Goal: Information Seeking & Learning: Find contact information

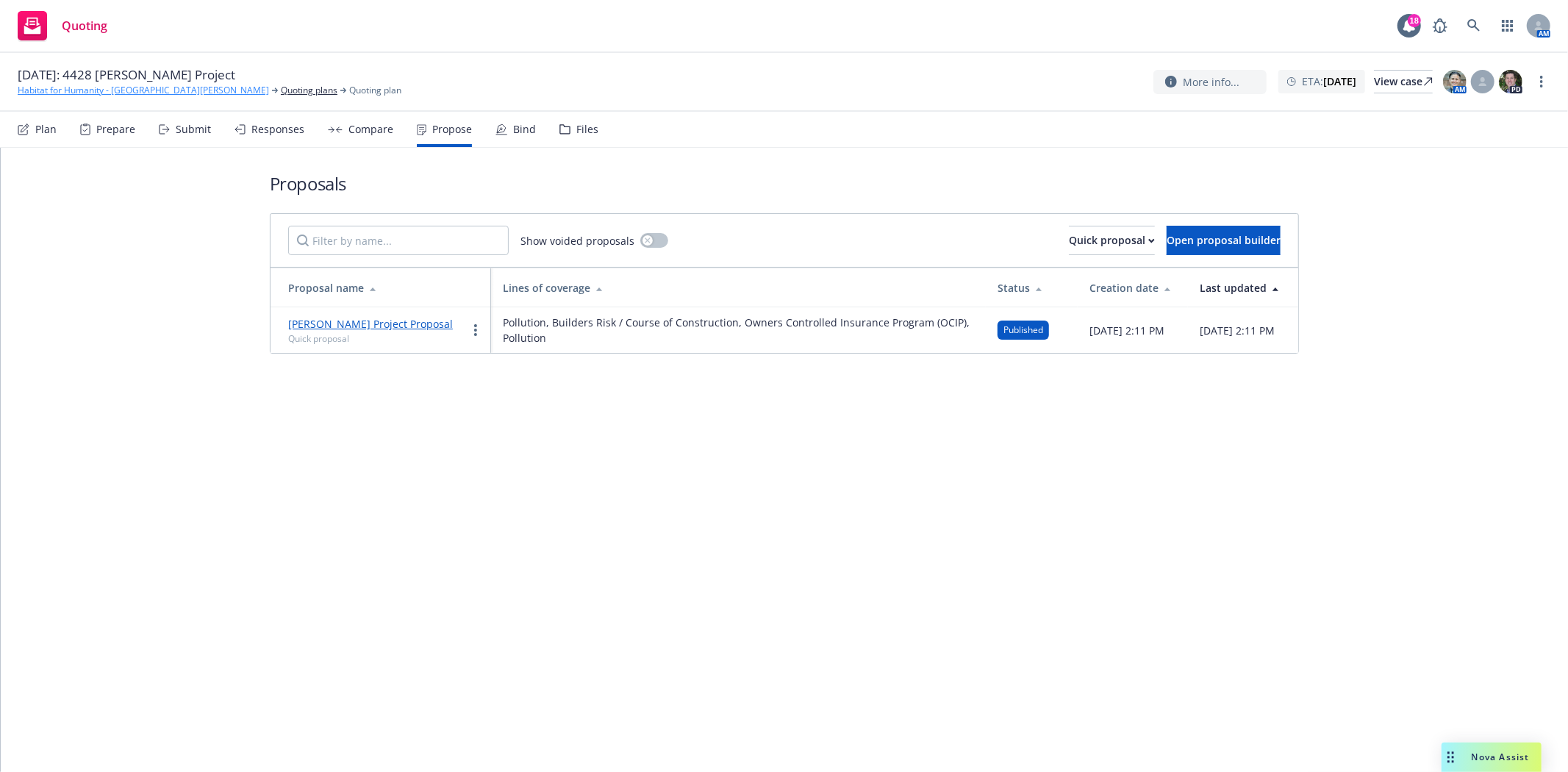
drag, startPoint x: 0, startPoint y: 0, endPoint x: 64, endPoint y: 84, distance: 105.6
click at [64, 84] on link "Habitat for Humanity - [GEOGRAPHIC_DATA][PERSON_NAME]" at bounding box center [143, 90] width 251 height 13
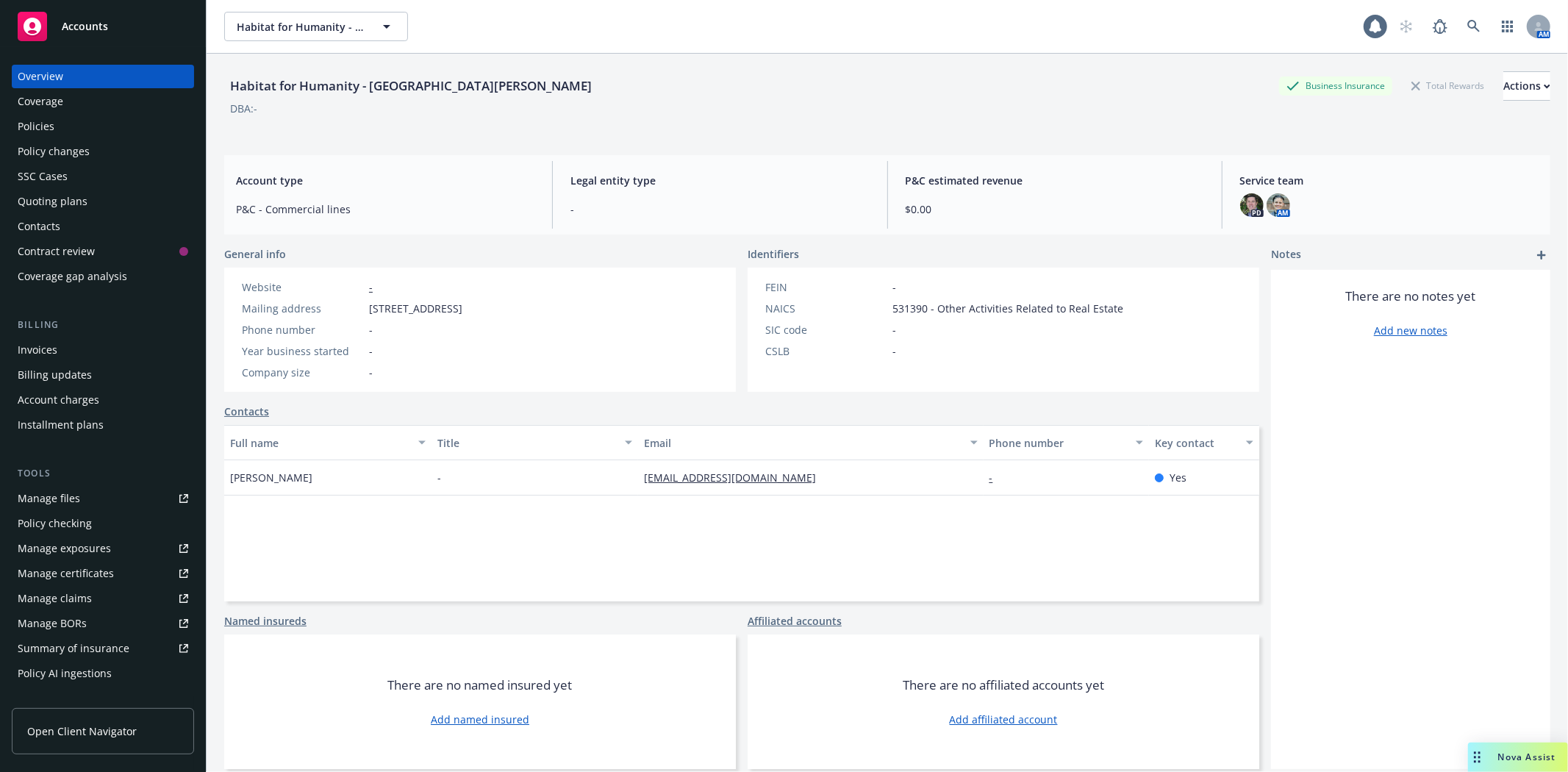
click at [72, 33] on div "Accounts" at bounding box center [102, 26] width 170 height 29
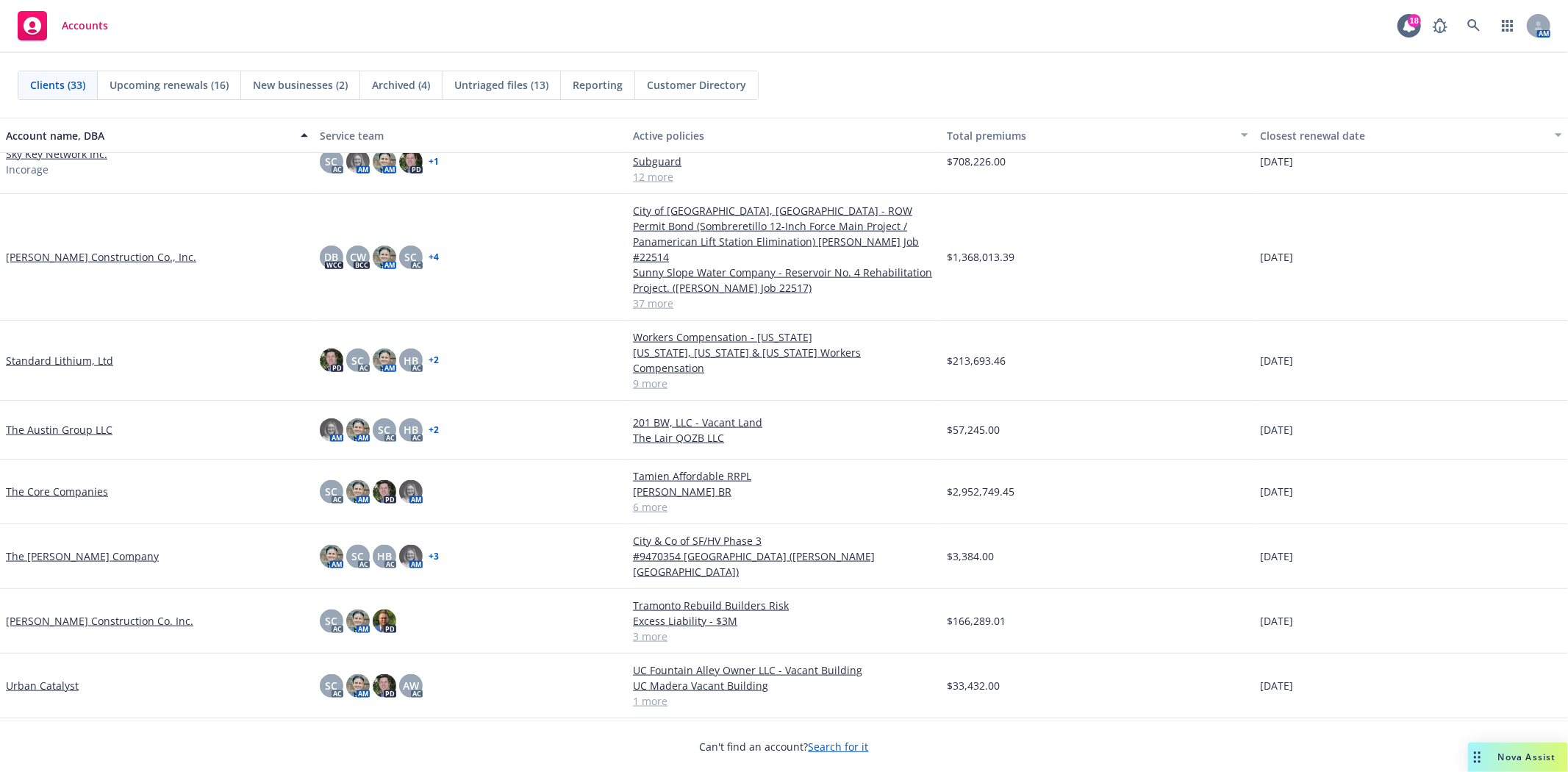
scroll to position [1461, 0]
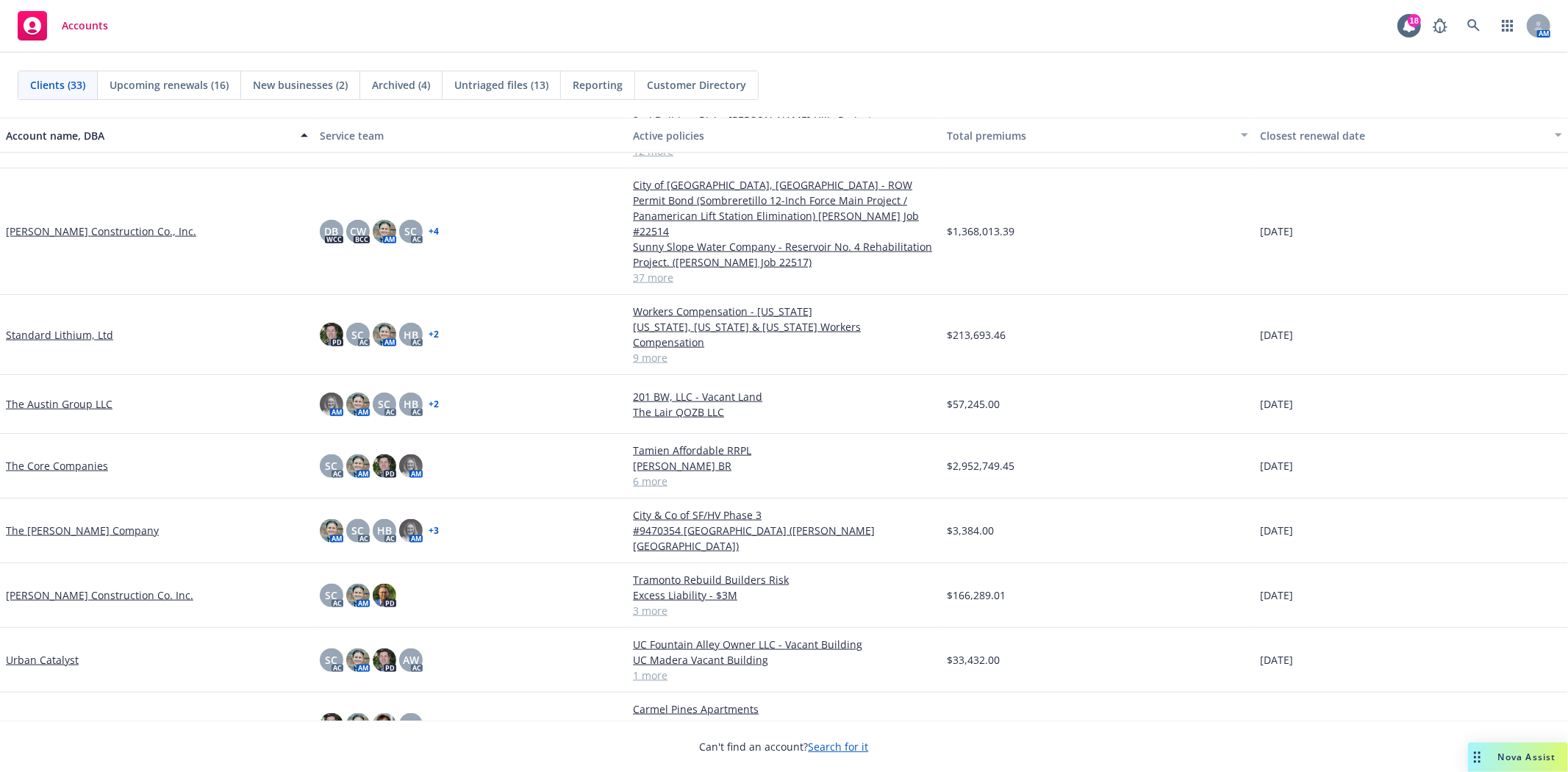
click at [61, 587] on link "[PERSON_NAME] Construction Co. Inc." at bounding box center [99, 595] width 188 height 16
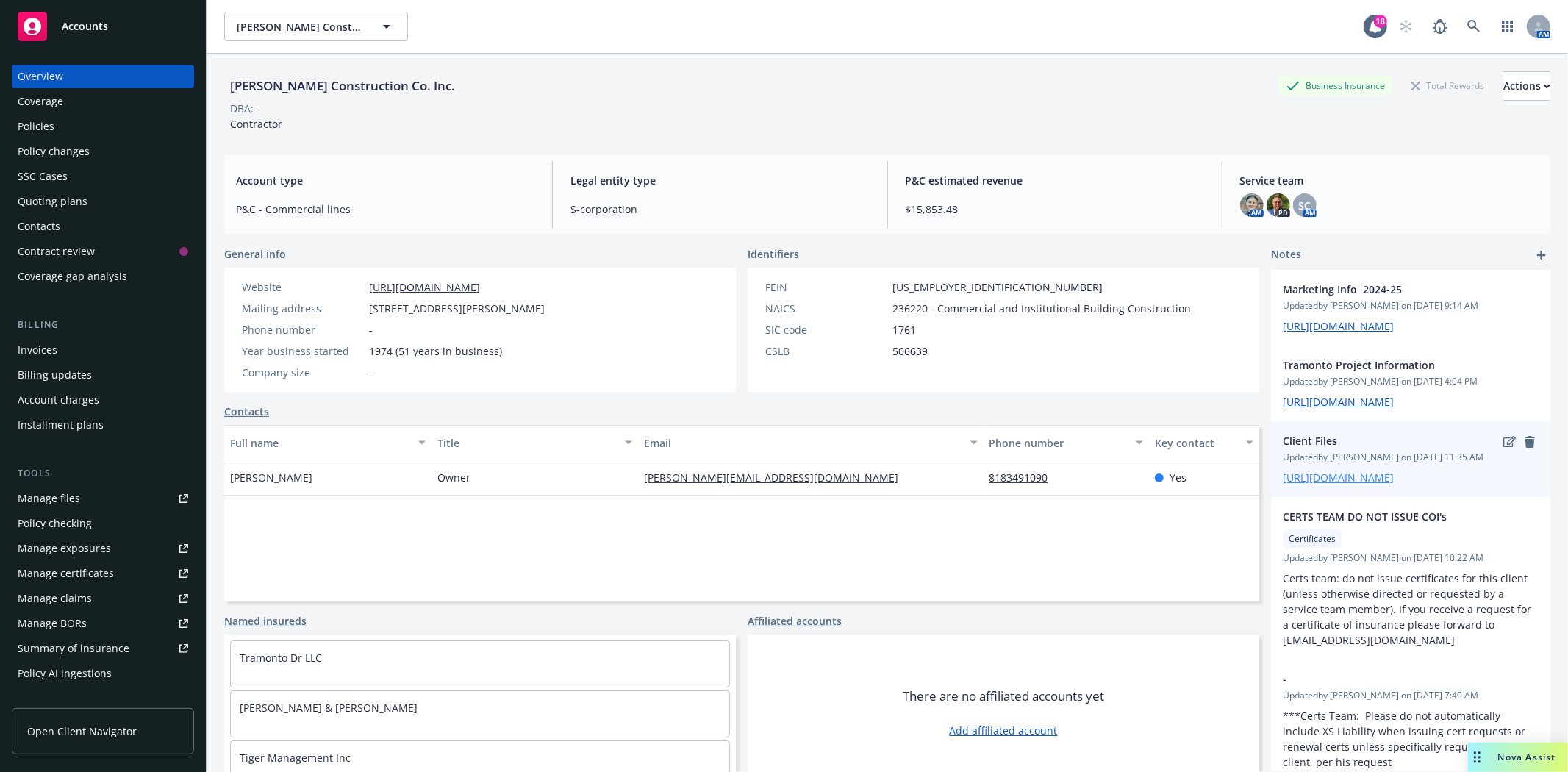
click at [1314, 485] on link "[URL][DOMAIN_NAME]" at bounding box center [1338, 478] width 111 height 14
click at [89, 35] on div "Accounts" at bounding box center [102, 26] width 170 height 29
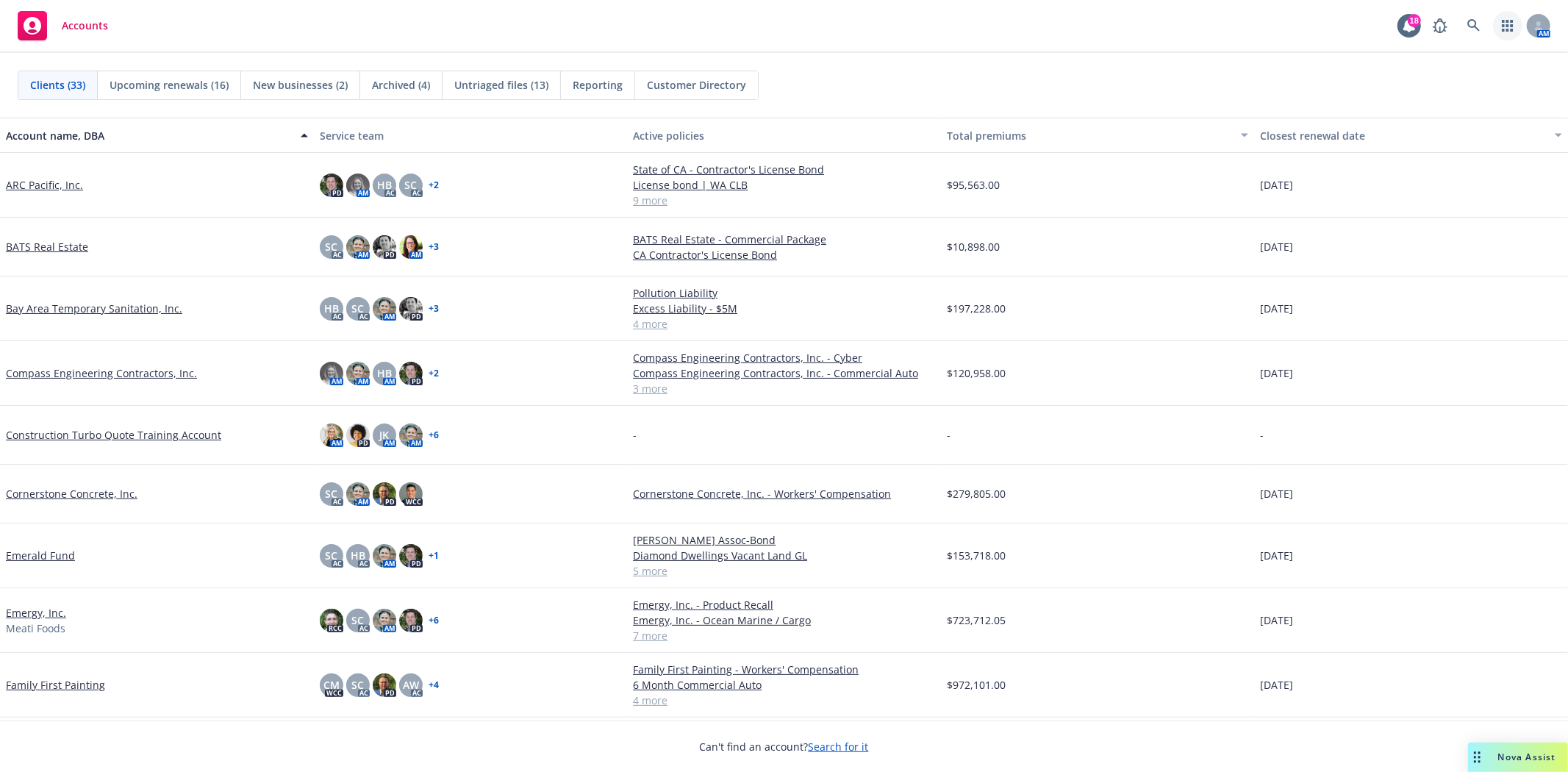
click at [1510, 32] on link "button" at bounding box center [1507, 25] width 29 height 29
click at [1400, 152] on span "Find trading partner and contact information" at bounding box center [1417, 151] width 181 height 9
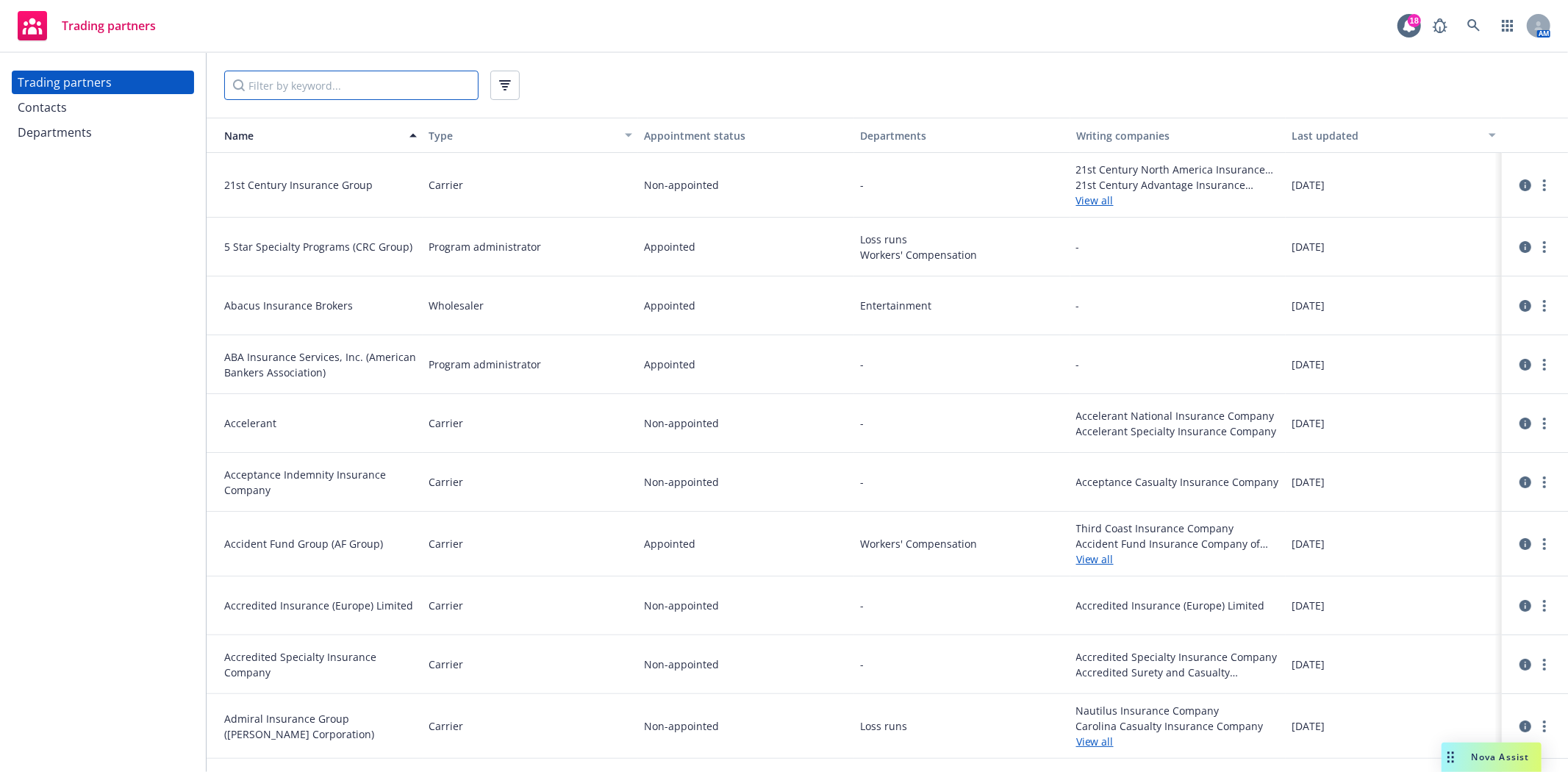
click at [289, 83] on input "Filter by keyword..." at bounding box center [351, 85] width 255 height 29
click at [127, 110] on div "Contacts" at bounding box center [102, 107] width 170 height 24
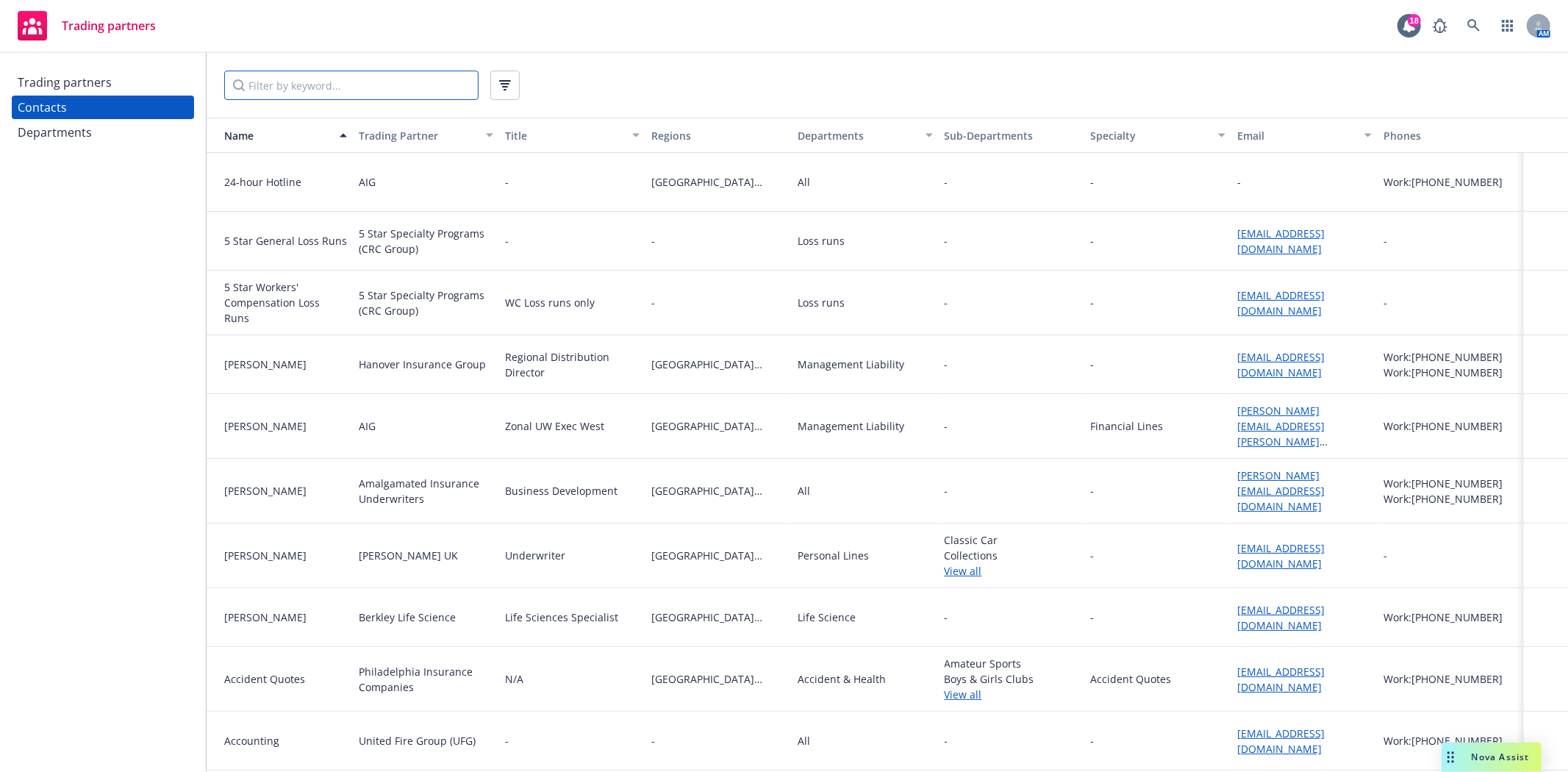
click at [244, 95] on input "Filter by keyword..." at bounding box center [351, 85] width 255 height 29
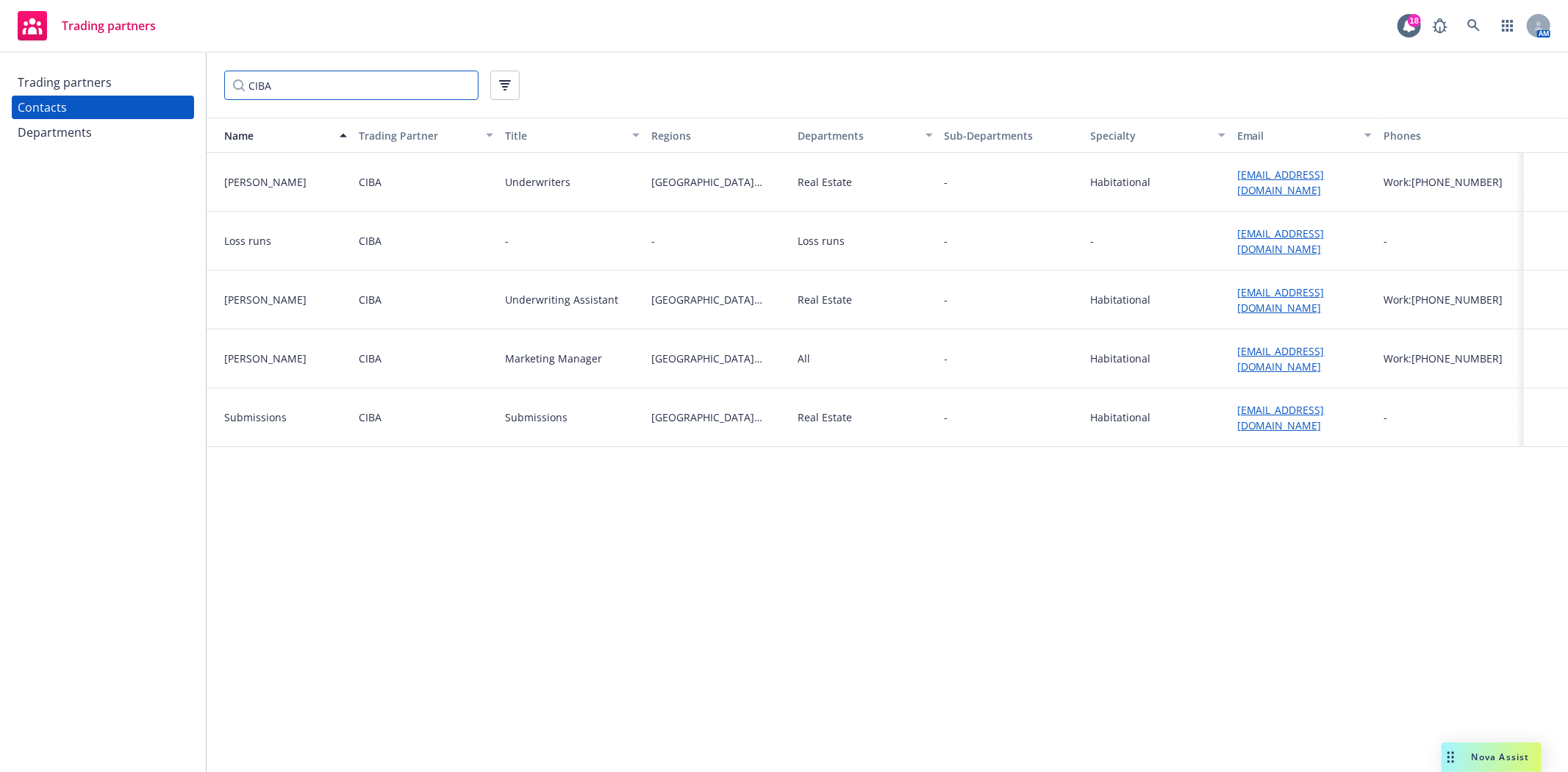
type input "CIBA"
click at [1509, 24] on icon "button" at bounding box center [1507, 25] width 12 height 12
click at [1432, 76] on link "Accounts View and manage your accounts" at bounding box center [1430, 64] width 173 height 35
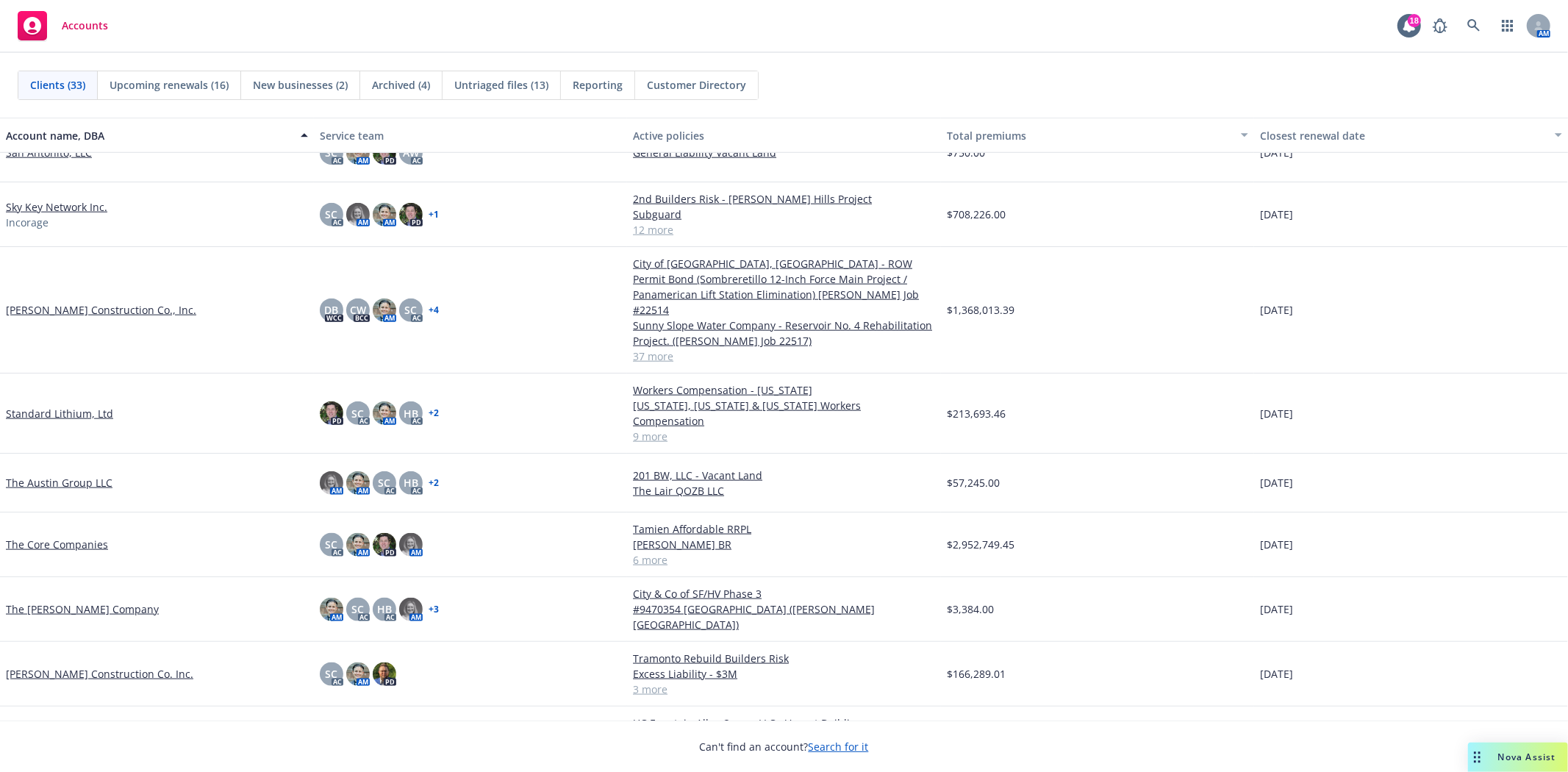
scroll to position [1461, 0]
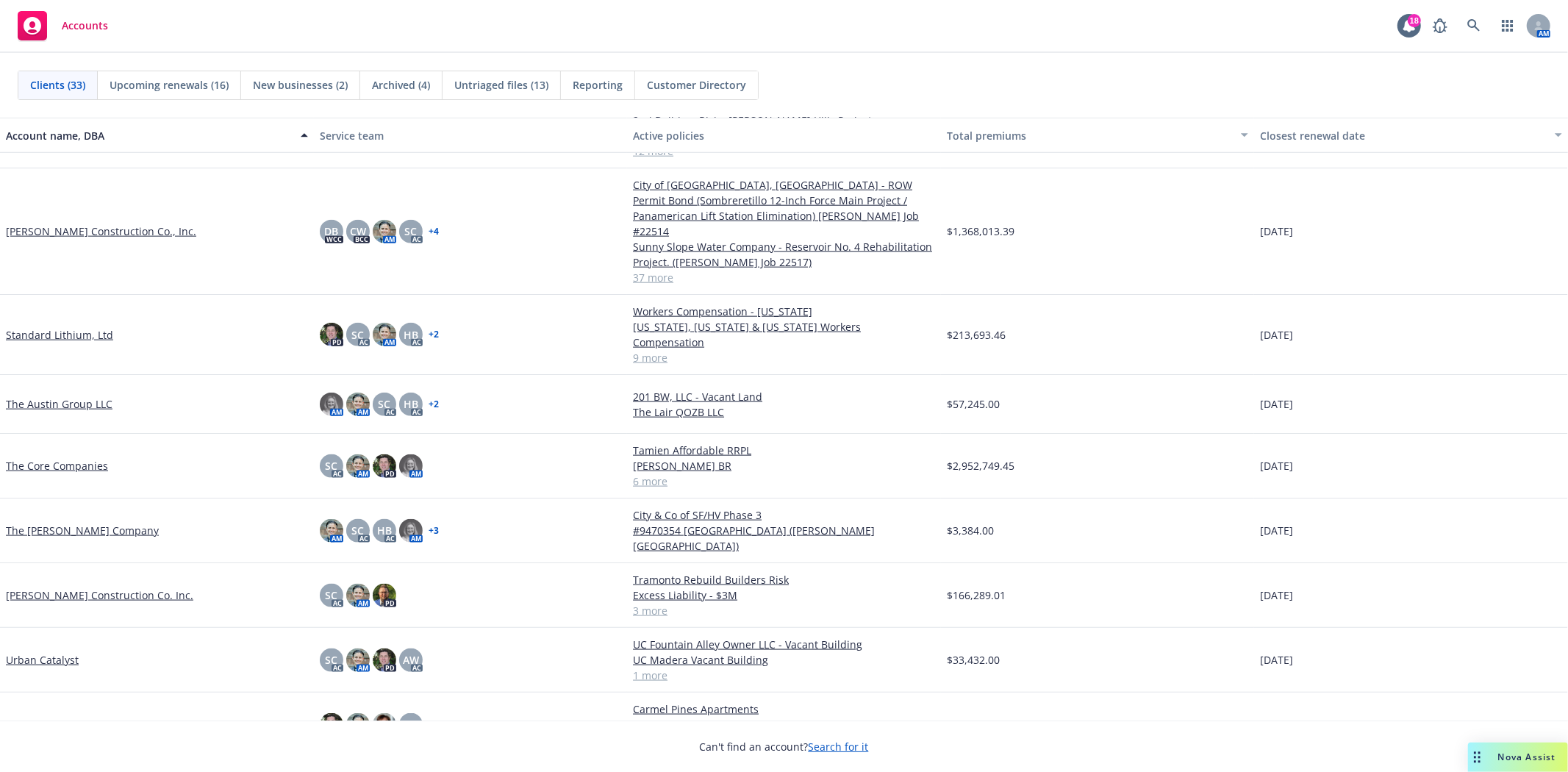
click at [106, 587] on link "[PERSON_NAME] Construction Co. Inc." at bounding box center [99, 595] width 188 height 16
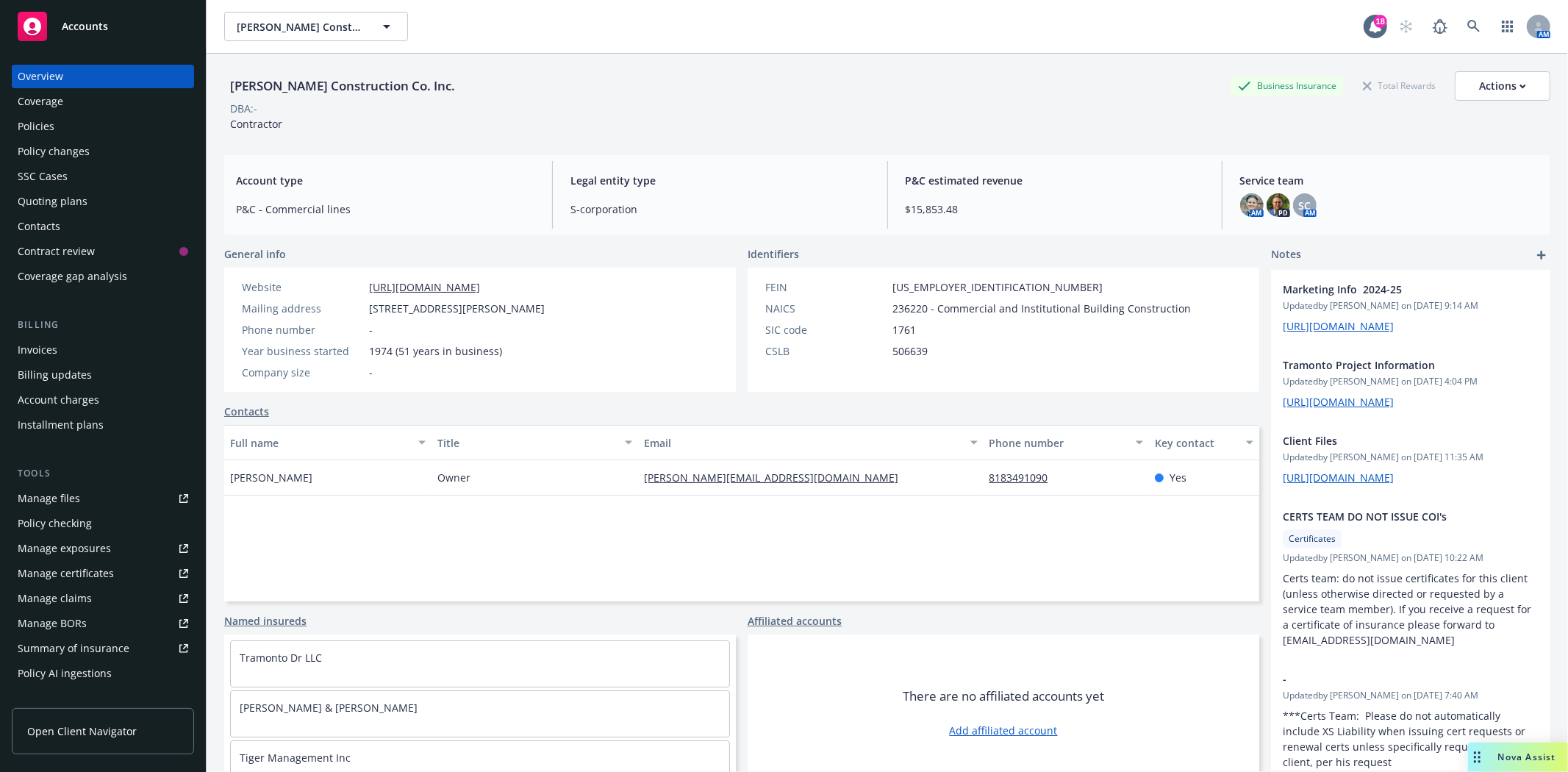
click at [62, 576] on div "Manage certificates" at bounding box center [65, 574] width 96 height 24
click at [103, 30] on span "Accounts" at bounding box center [84, 26] width 47 height 12
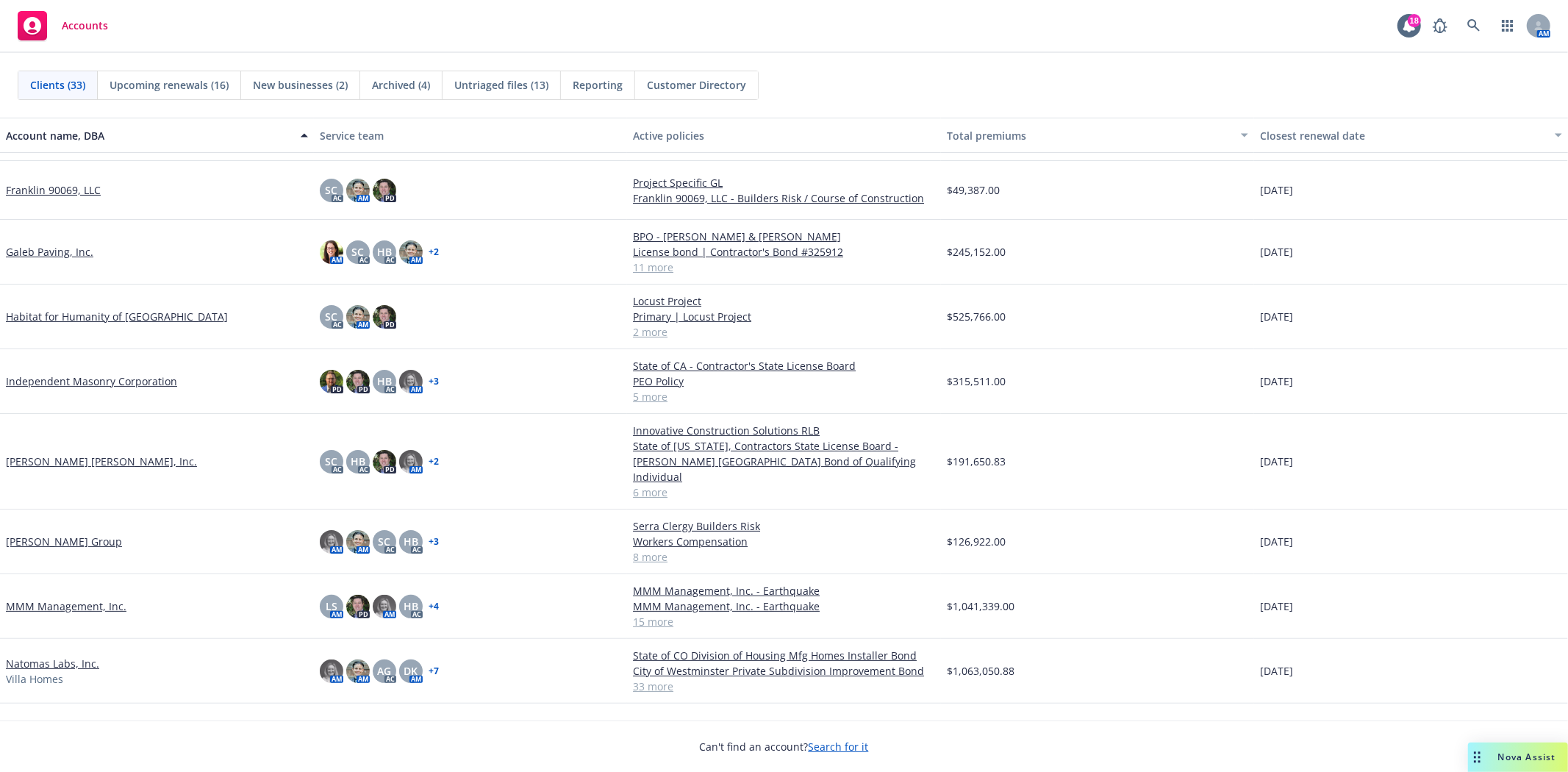
scroll to position [572, 0]
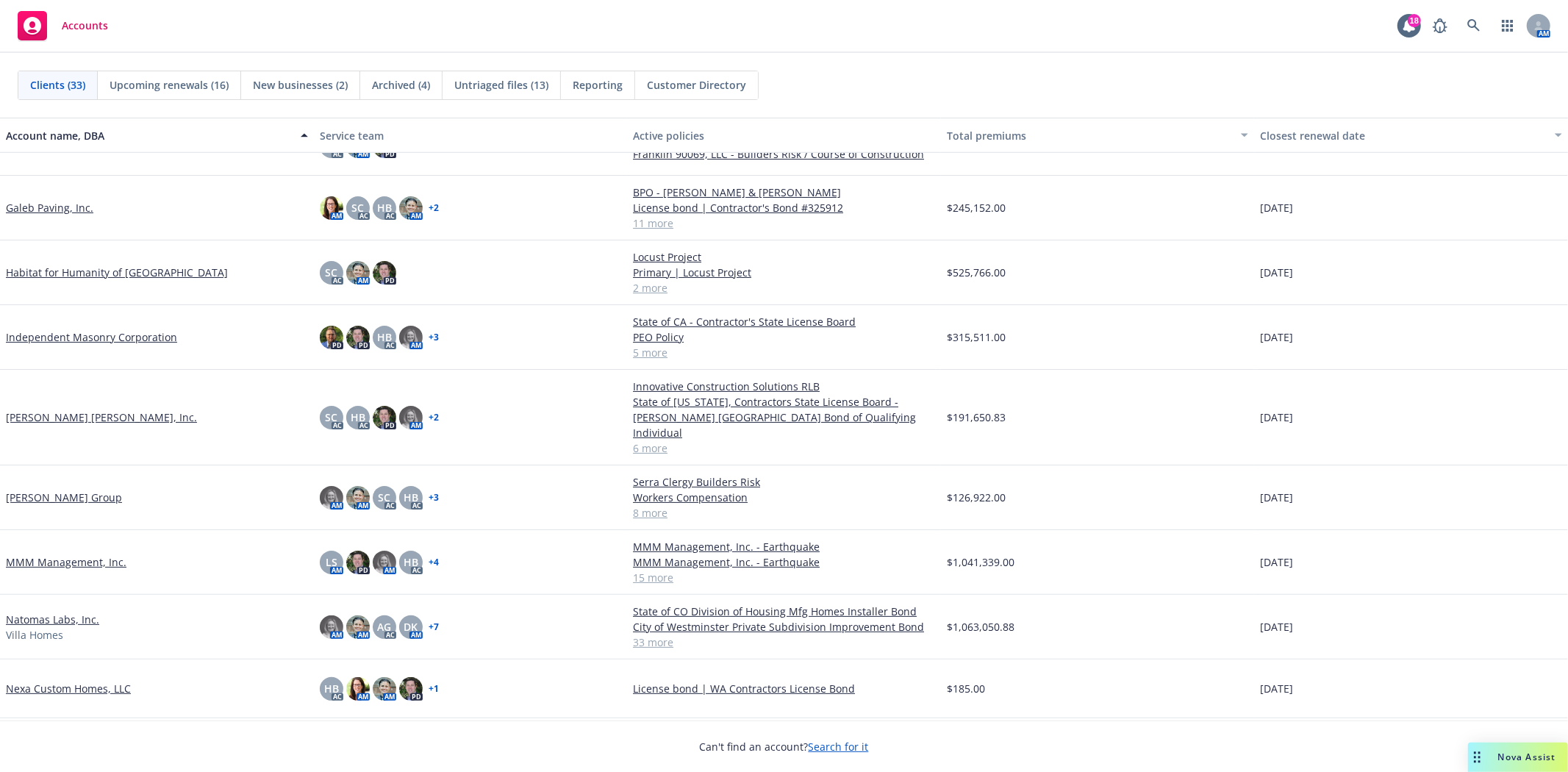
click at [77, 612] on link "Natomas Labs, Inc." at bounding box center [52, 620] width 93 height 16
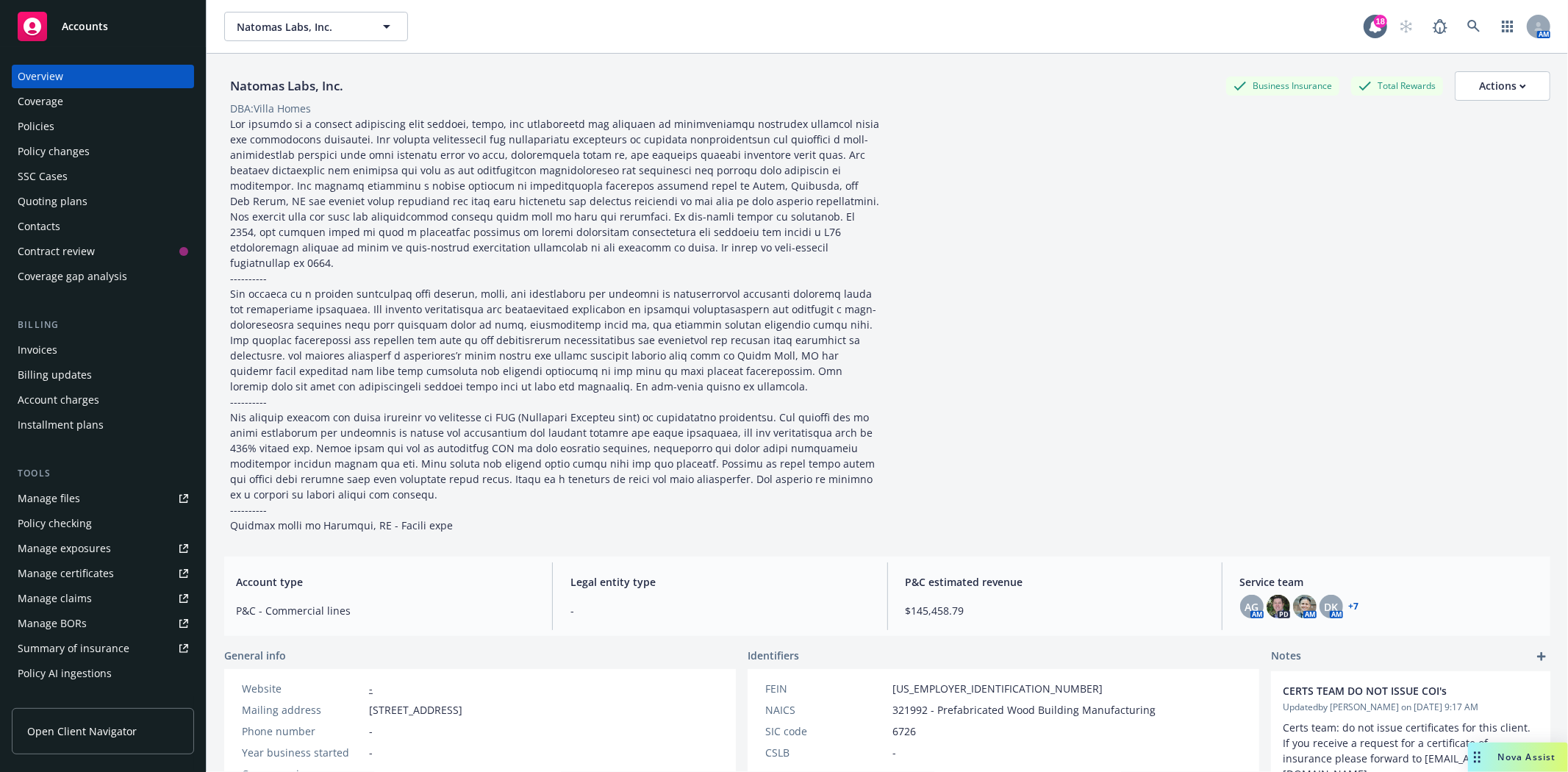
click at [69, 199] on div "Quoting plans" at bounding box center [52, 202] width 70 height 24
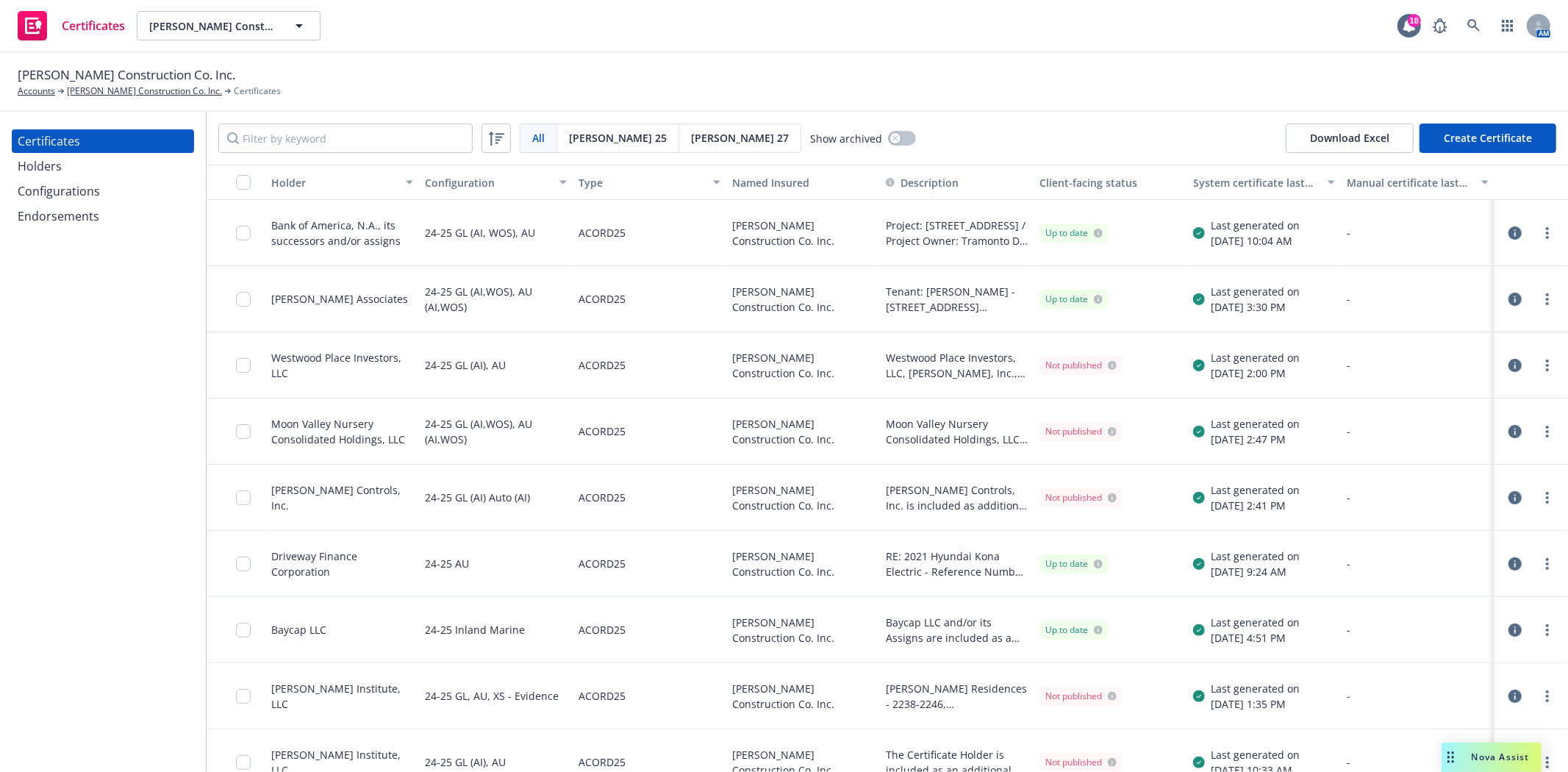
click at [58, 138] on div "Certificates" at bounding box center [48, 141] width 62 height 24
click at [1509, 233] on icon "button" at bounding box center [1515, 233] width 13 height 13
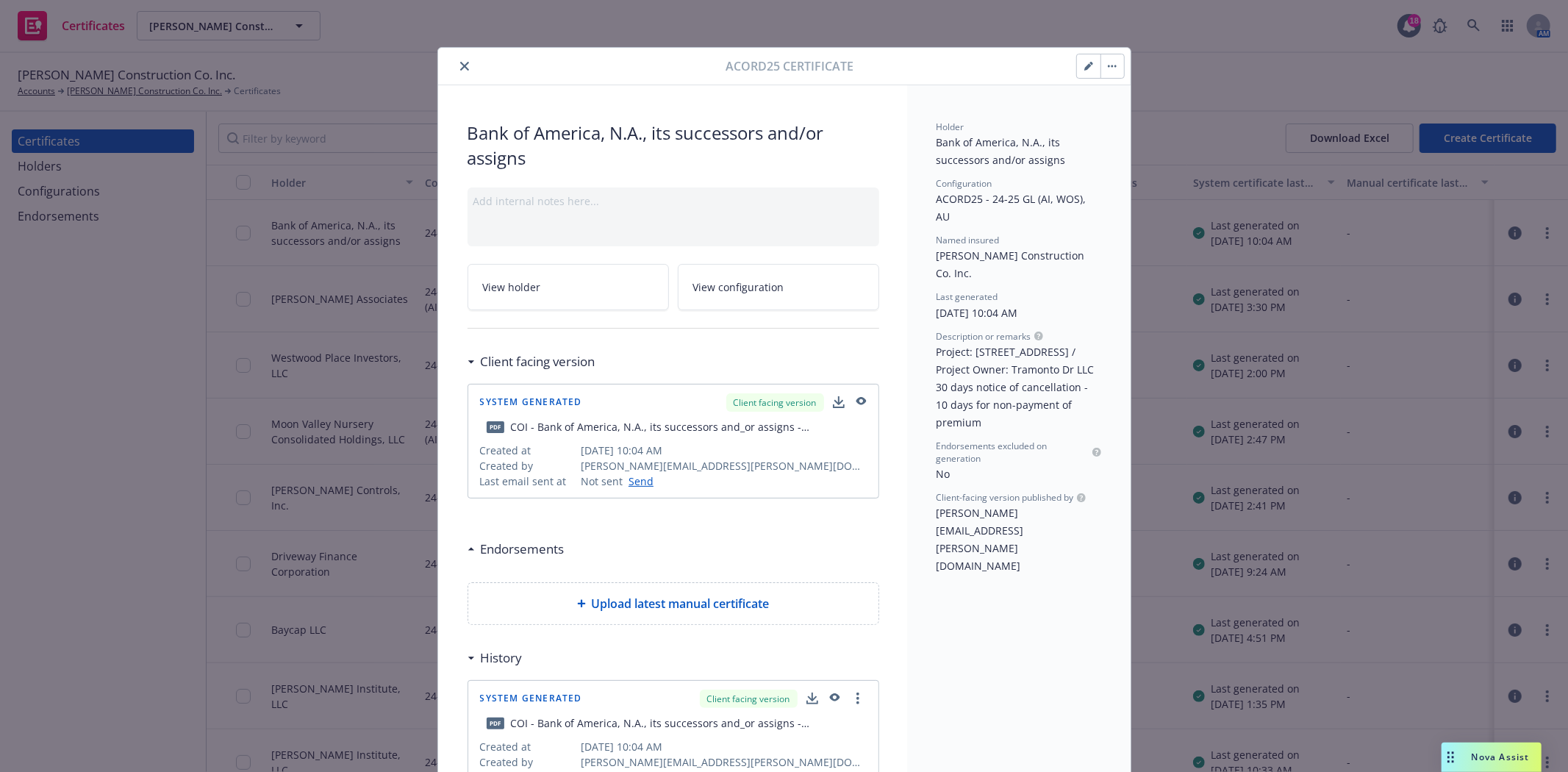
click at [855, 398] on icon "button" at bounding box center [860, 402] width 13 height 10
click at [460, 64] on icon "close" at bounding box center [464, 65] width 9 height 9
